Goal: Find specific page/section: Find specific page/section

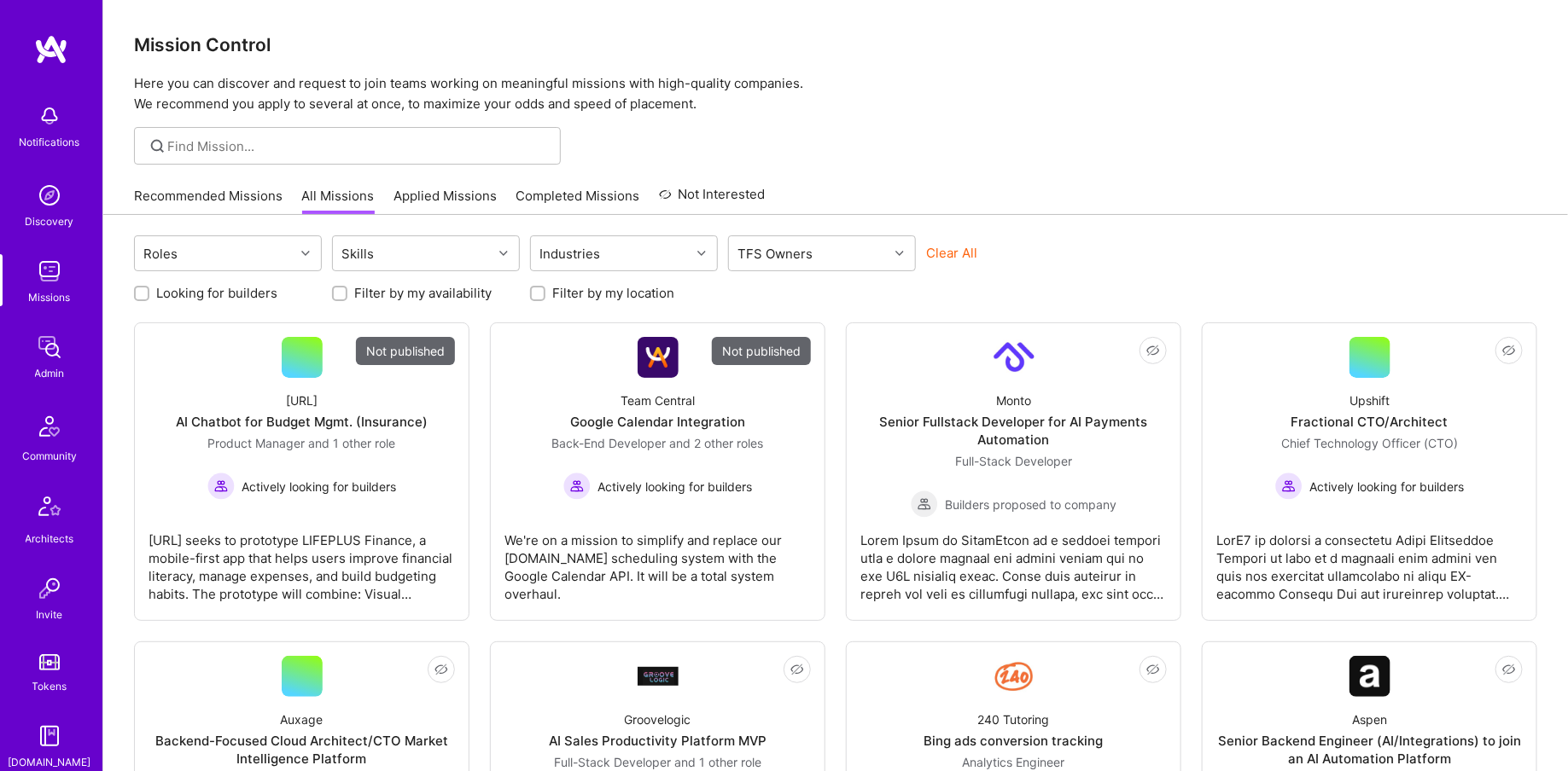
click at [58, 331] on img at bounding box center [50, 347] width 35 height 35
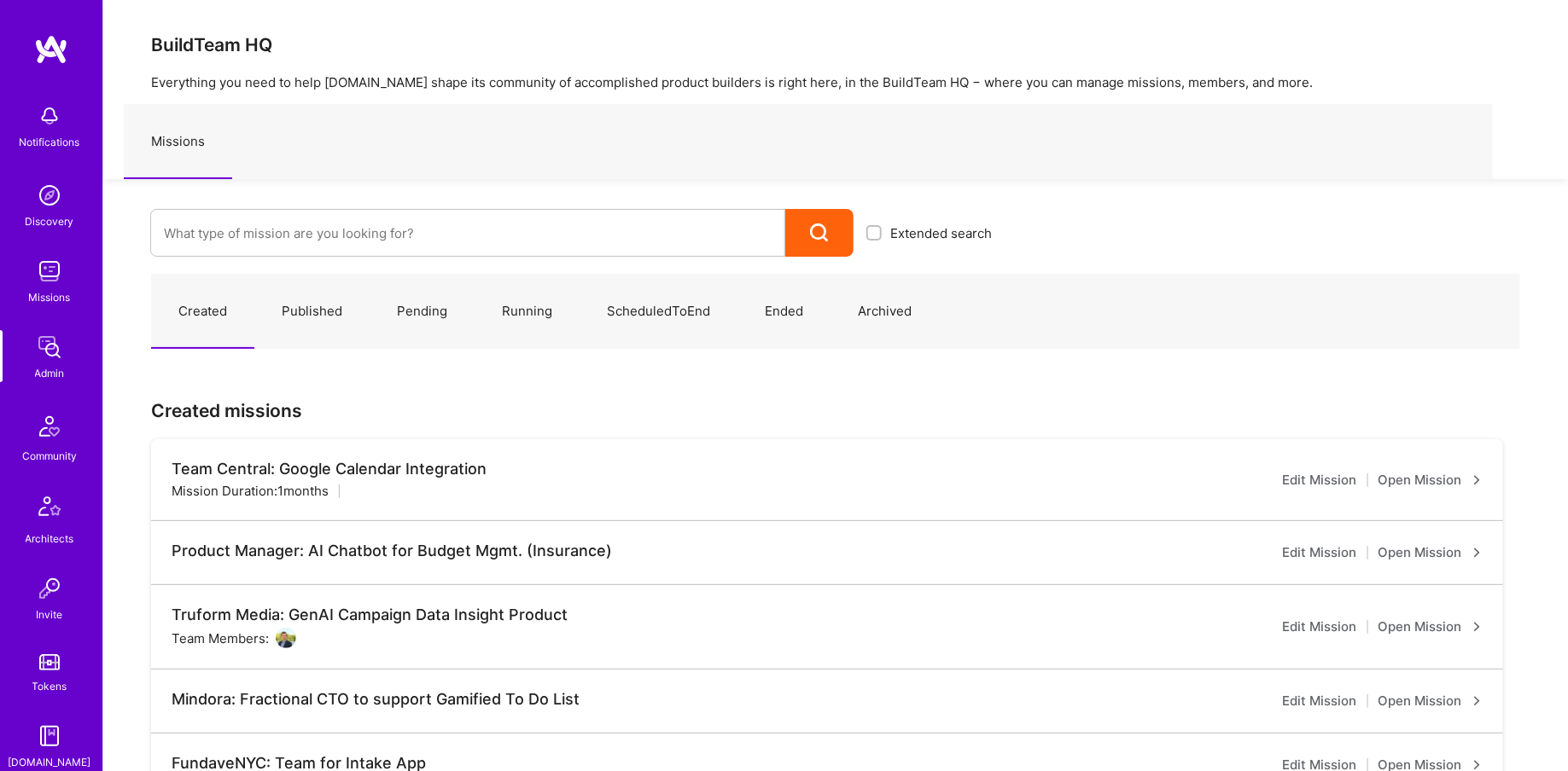
click at [310, 209] on div at bounding box center [467, 233] width 635 height 48
click at [293, 251] on input at bounding box center [467, 233] width 607 height 43
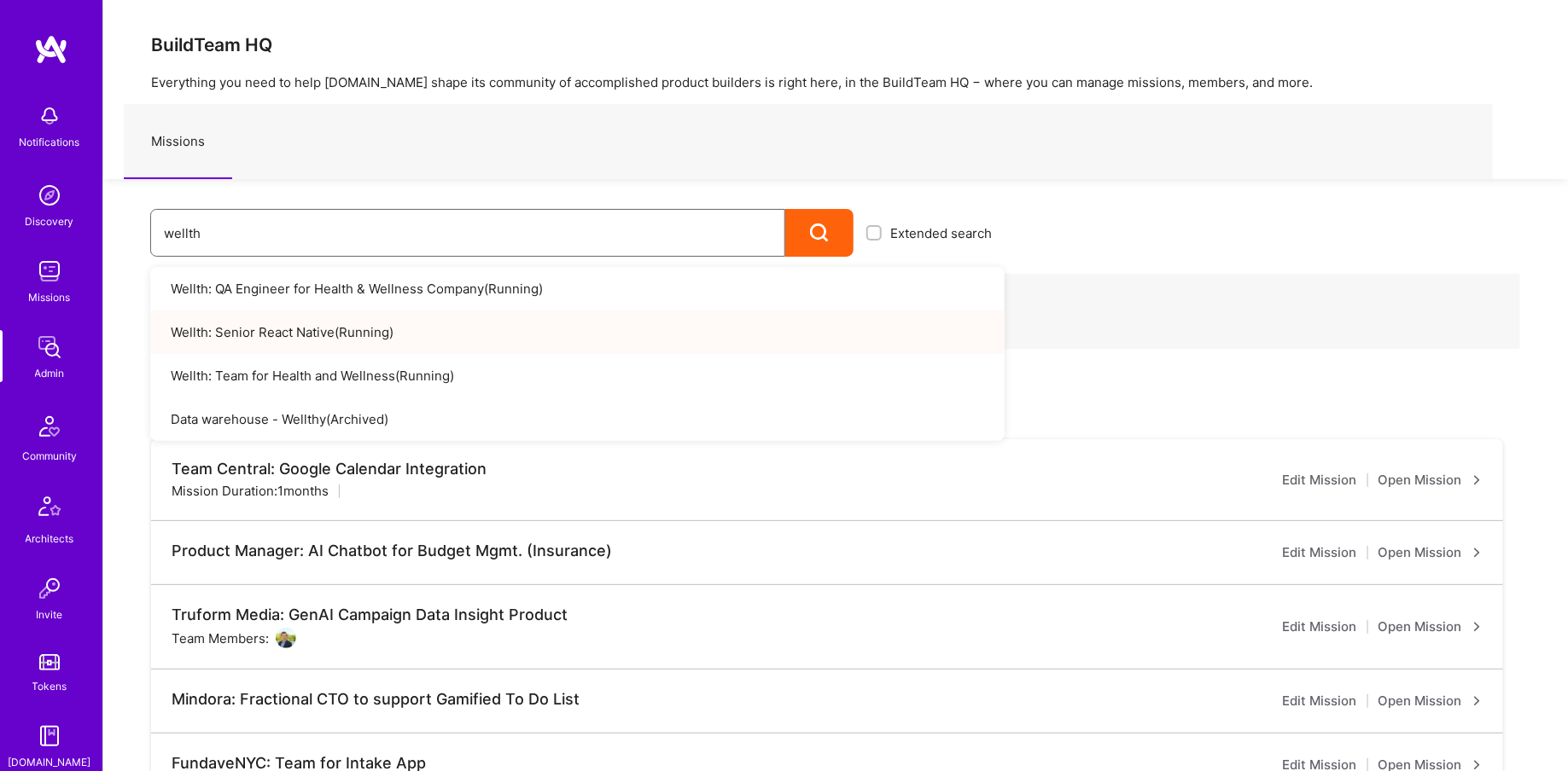
type input "wellth"
click at [352, 320] on link "Wellth: Senior React Native ( Running )" at bounding box center [577, 332] width 854 height 43
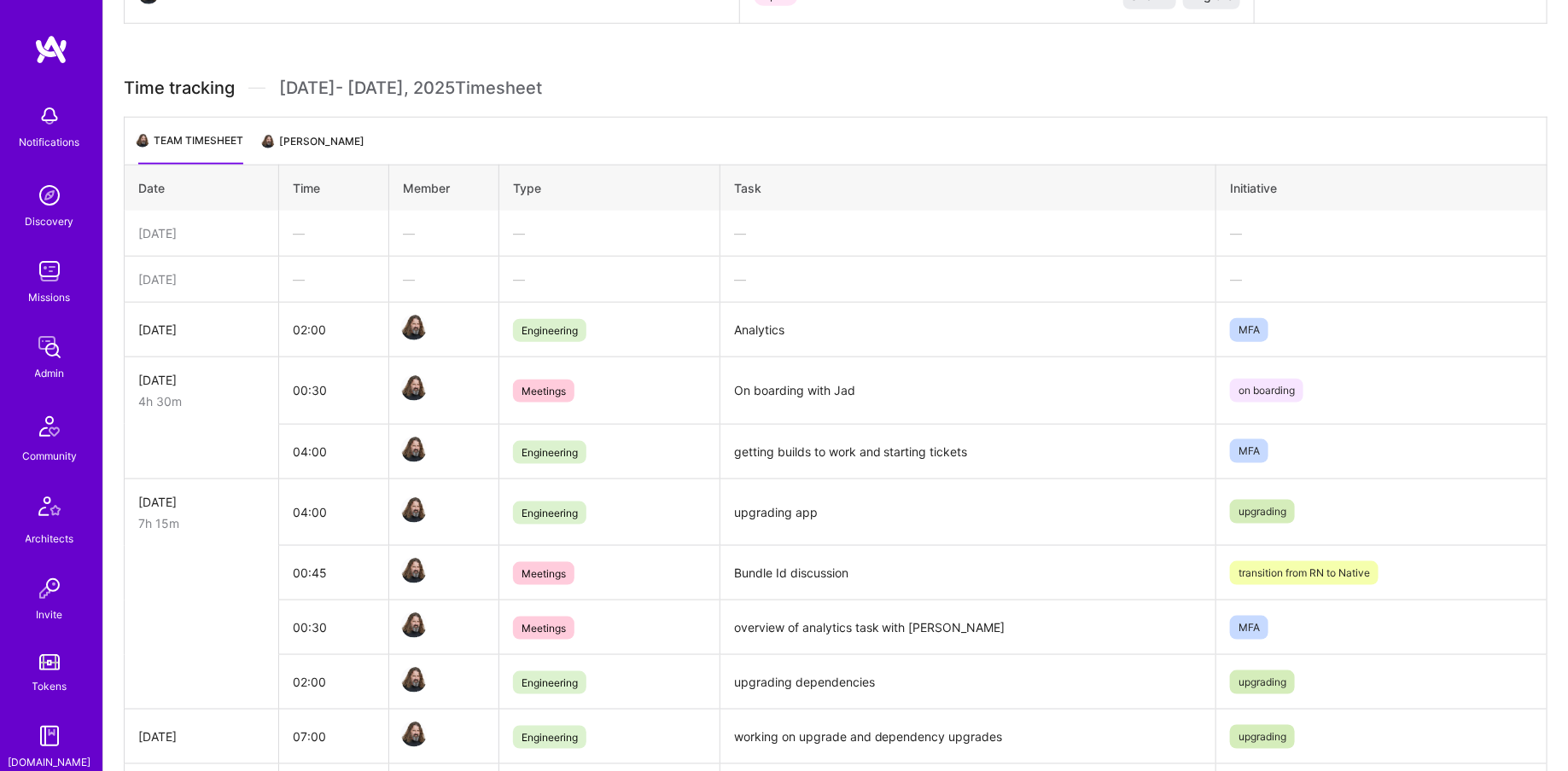
scroll to position [902, 0]
